Goal: Transaction & Acquisition: Obtain resource

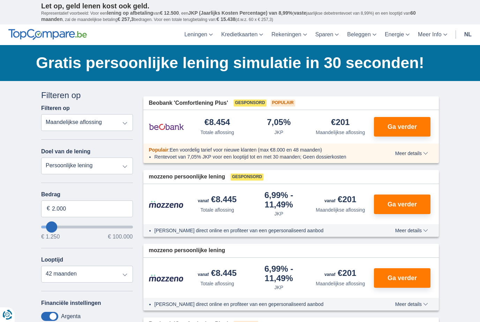
type input "20.000"
type input "20250"
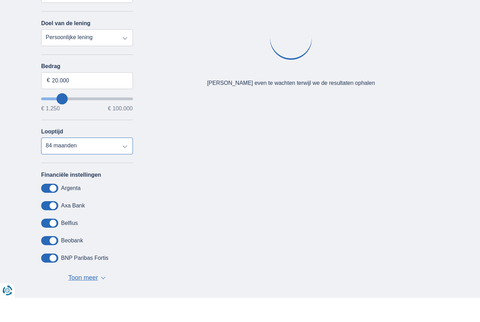
scroll to position [128, 0]
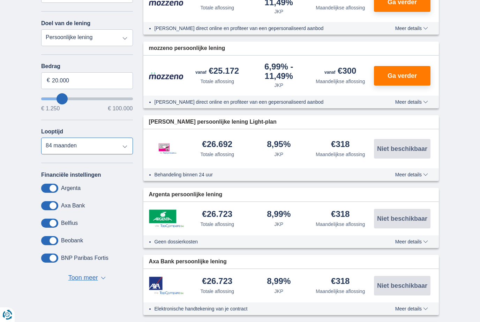
select select "72"
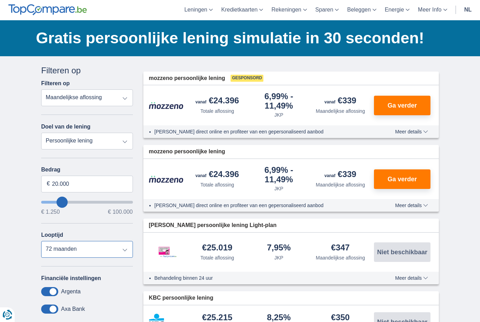
scroll to position [0, 0]
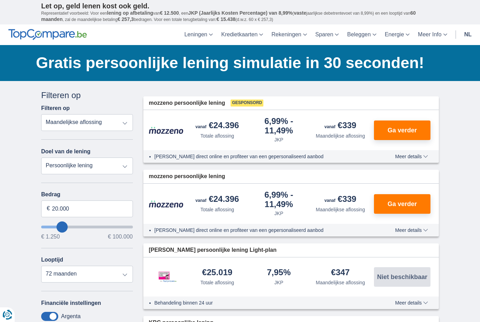
select select "vehicleLoan"
select select "3-4"
type input "15.000"
type input "15250"
select select "60"
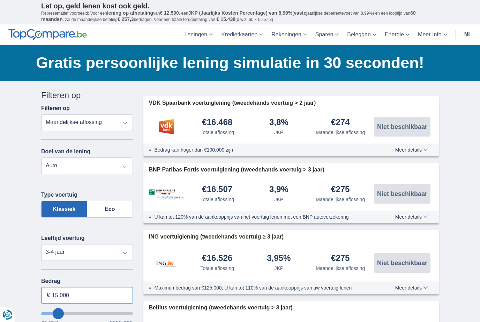
click at [83, 298] on div "Annuleren Filters Filteren op Filteren op Totale aflossing JKP Maandelijkse afl…" at bounding box center [87, 293] width 92 height 408
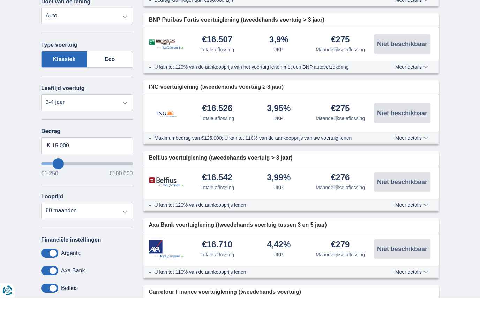
type input "15250"
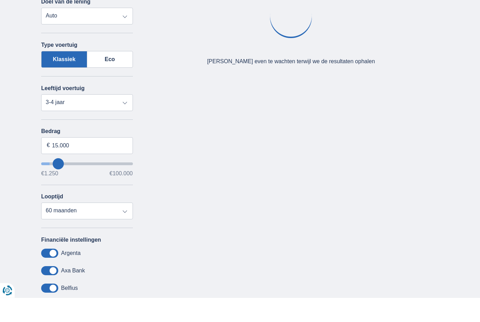
type input "10.250"
type input "10250"
type input "12.250"
type input "12250"
type input "14.250"
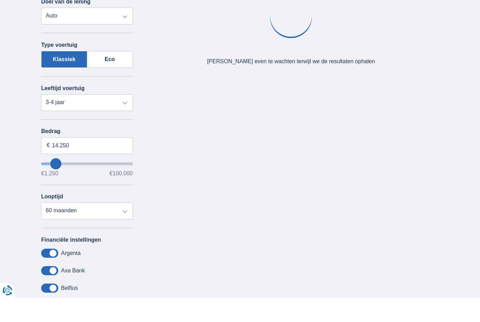
type input "14250"
type input "16.250"
type input "16250"
type input "19.250"
type input "19250"
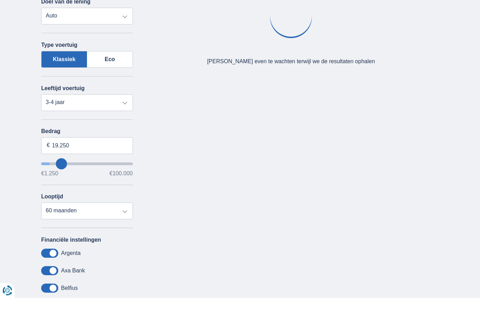
type input "20.250"
type input "20250"
select select "120"
type input "22.250"
type input "22250"
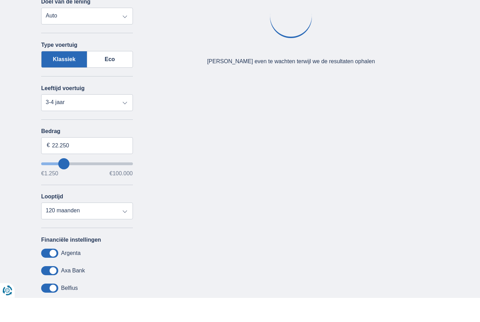
type input "23.250"
type input "23250"
type input "25.250"
type input "25250"
type input "26.250"
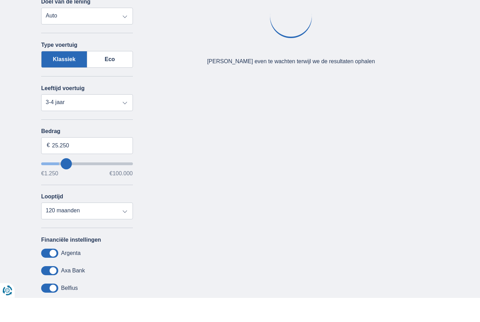
type input "26250"
type input "28.250"
type input "28250"
type input "29.250"
type input "29250"
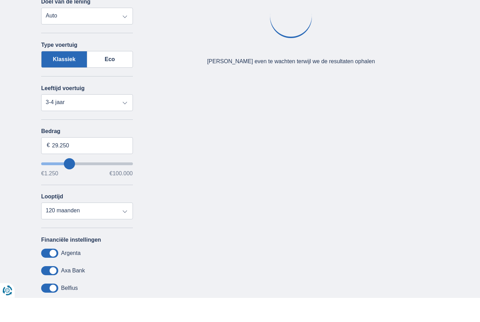
type input "30.250"
type input "30250"
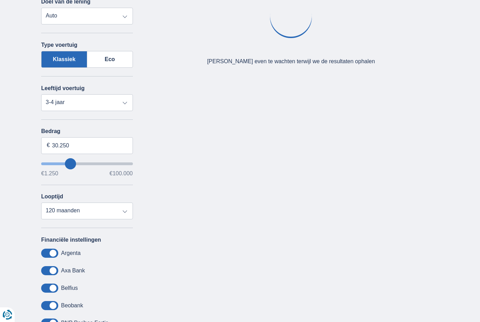
type input "31.250"
type input "31250"
type input "32.250"
type input "32250"
type input "33.250"
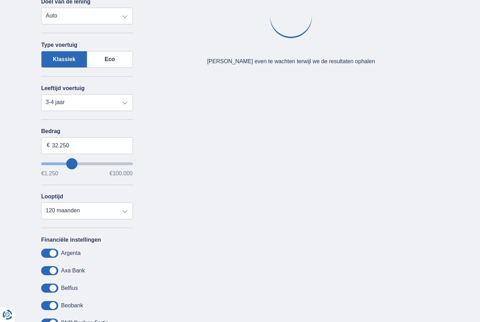
type input "33250"
type input "32.250"
type input "32250"
type input "31.250"
type input "31250"
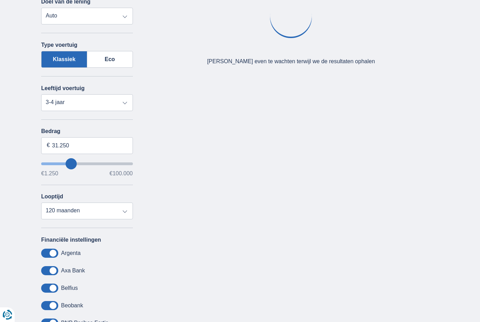
type input "30.250"
type input "30250"
type input "29.250"
type input "29250"
type input "28.250"
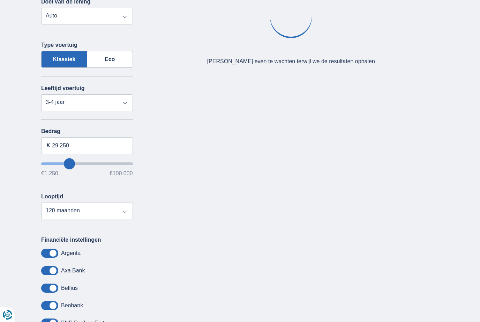
type input "28250"
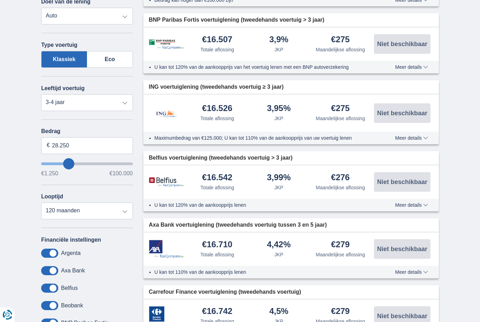
type input "27.250"
type input "27250"
type input "26.250"
type input "26250"
type input "25.250"
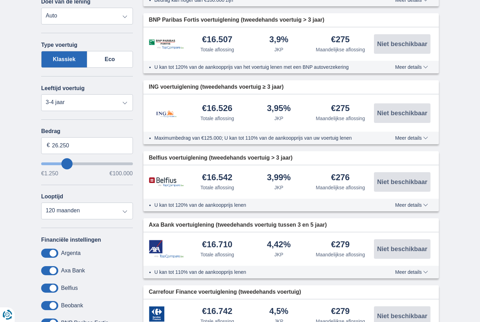
type input "25250"
type input "24.250"
type input "24250"
type input "23.250"
type input "23250"
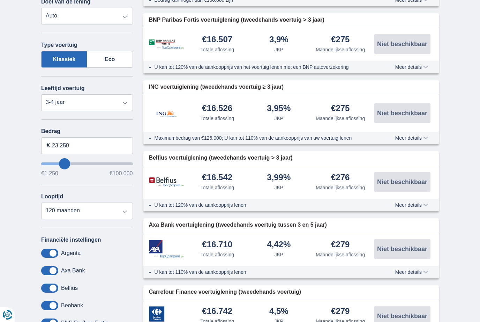
type input "22.250"
type input "22250"
type input "21.250"
type input "21250"
type input "20.250"
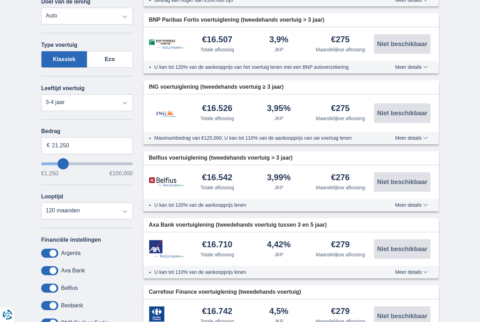
type input "20250"
type input "19.250"
type input "19250"
select select "84"
type input "20.250"
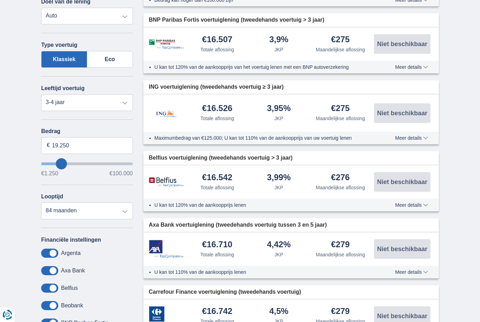
type input "20250"
select select "120"
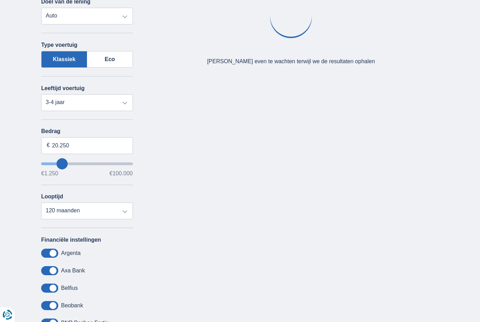
drag, startPoint x: 54, startPoint y: 168, endPoint x: 62, endPoint y: 319, distance: 151.2
type input "20250"
click at [62, 165] on input "wantToBorrow" at bounding box center [87, 163] width 92 height 3
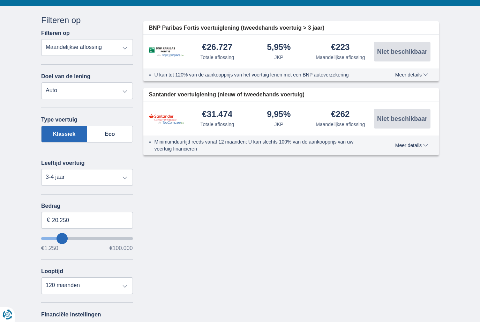
scroll to position [77, 0]
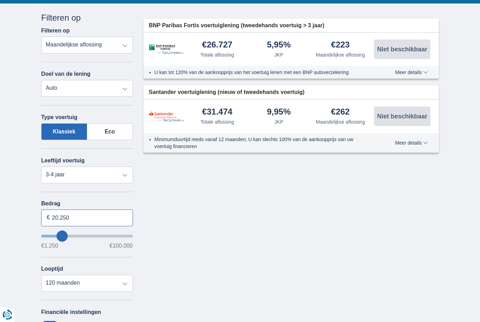
click at [77, 226] on input "20.250" at bounding box center [87, 217] width 92 height 17
type input "20.000"
type input "20250"
click at [182, 270] on div "Annuleren Filters Filteren op Filteren op Totale aflossing JKP Maandelijkse afl…" at bounding box center [240, 221] width 408 height 418
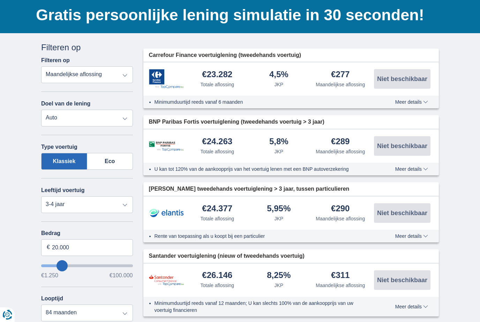
scroll to position [45, 0]
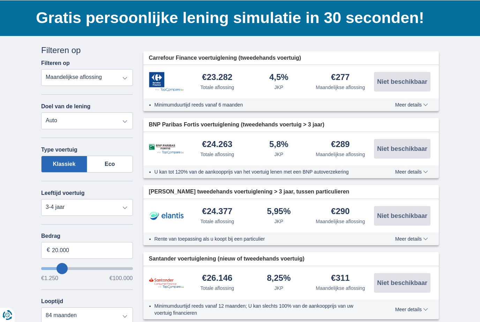
click at [422, 104] on span "Meer details" at bounding box center [411, 104] width 33 height 5
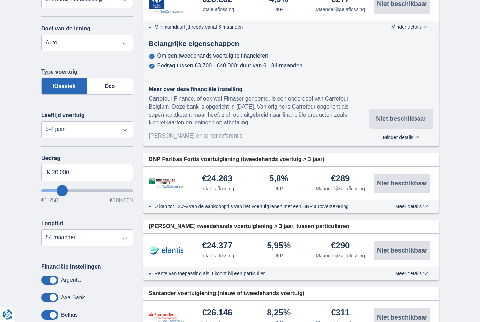
scroll to position [123, 0]
select select "72"
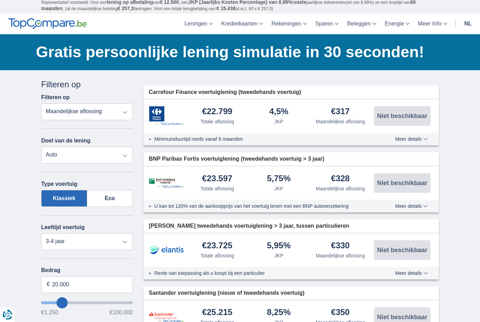
scroll to position [0, 0]
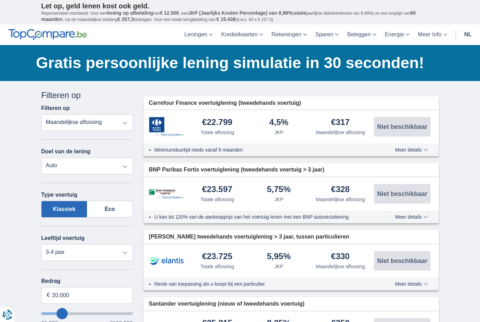
select select "debtConsolidation"
type input "10.000"
type input "10250"
select select "48"
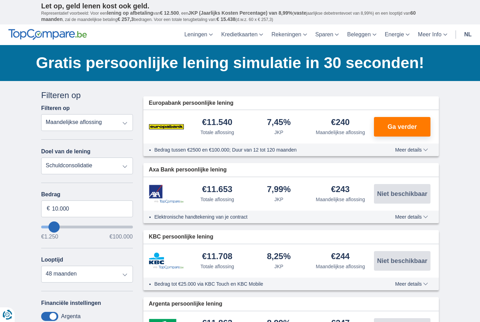
click at [71, 177] on div "Annuleren Filters Filteren op Filteren op Totale aflossing JKP Maandelijkse afl…" at bounding box center [87, 249] width 92 height 321
select select "vehicleLoan"
select select "3-4"
type input "15.000"
type input "15250"
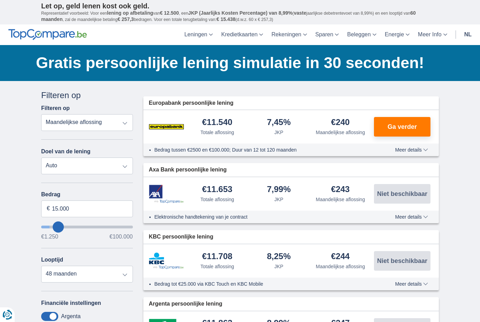
select select "60"
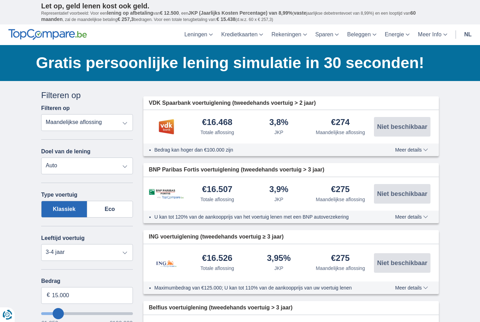
select select "personalLoan"
type input "7.500"
type input "7250"
select select "42"
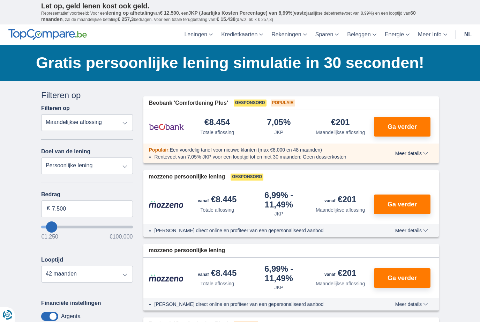
type input "9.250"
type input "9250"
type input "10.250"
type input "10250"
select select "60"
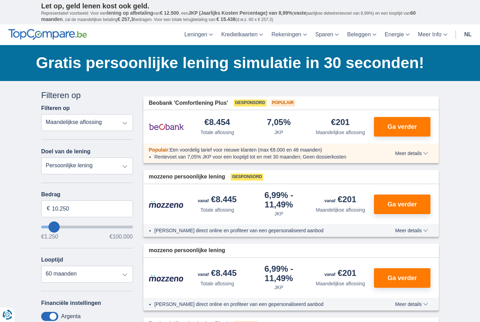
type input "11.250"
type input "11250"
type input "12.250"
type input "12250"
type input "13.250"
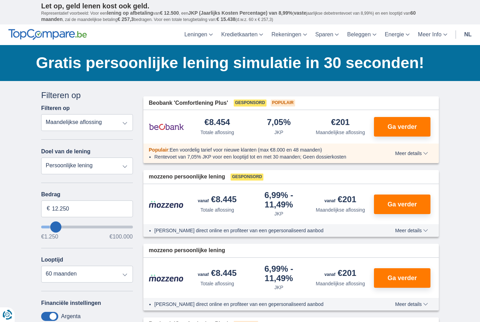
type input "13250"
type input "14.250"
type input "14250"
type input "15.250"
type input "15250"
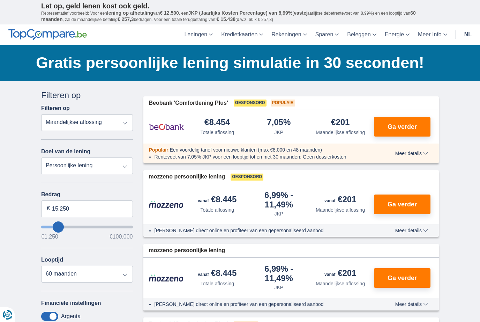
type input "16.250"
type input "16250"
type input "17.250"
type input "17250"
type input "18.250"
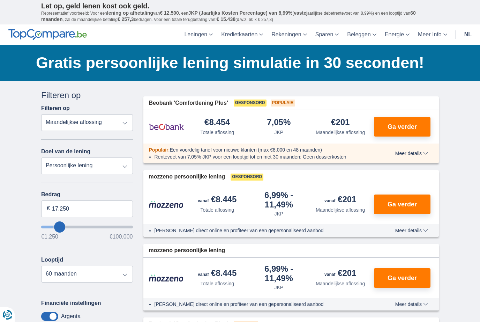
type input "18250"
type input "20.250"
type input "20250"
type input "22.250"
type input "22250"
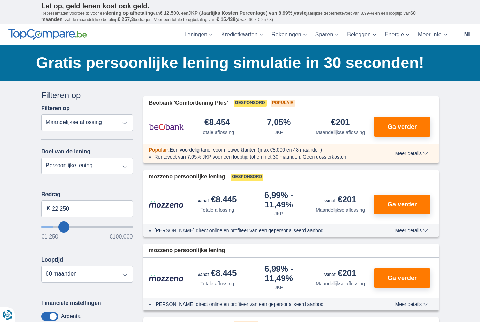
type input "23.250"
type input "23250"
select select "120"
type input "22.250"
type input "22250"
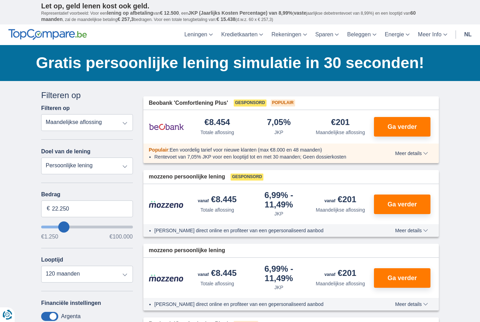
type input "21.250"
type input "21250"
type input "20.250"
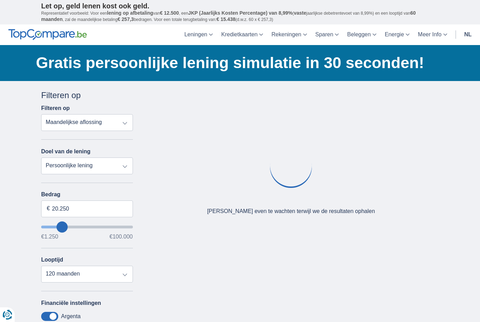
type input "20250"
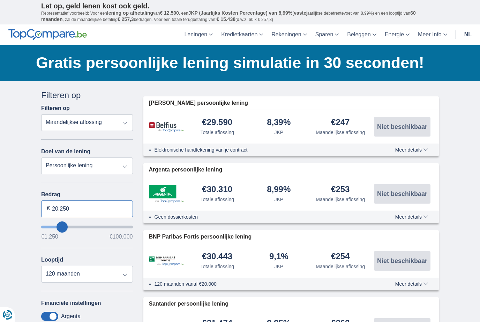
click at [81, 206] on input "20.250" at bounding box center [87, 208] width 92 height 17
click at [82, 215] on input "20.250" at bounding box center [87, 208] width 92 height 17
type input "20.000"
type input "20250"
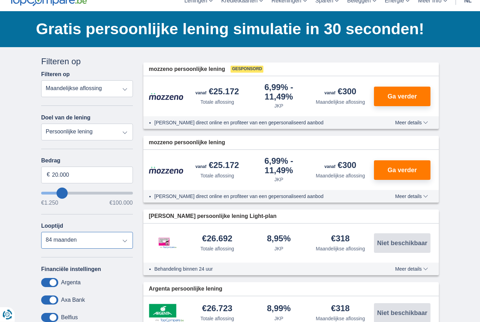
scroll to position [34, 0]
select select "60"
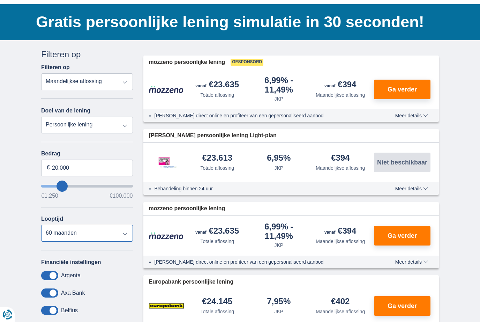
scroll to position [0, 0]
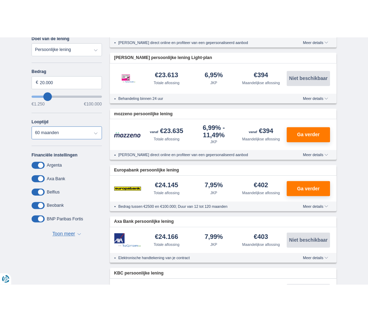
scroll to position [195, 0]
